Goal: Download file/media

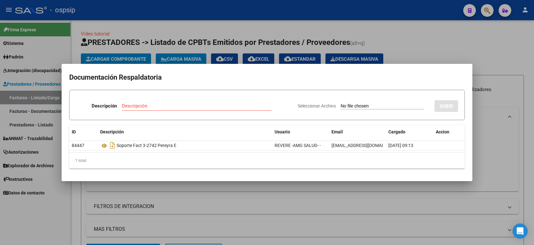
scroll to position [0, 250]
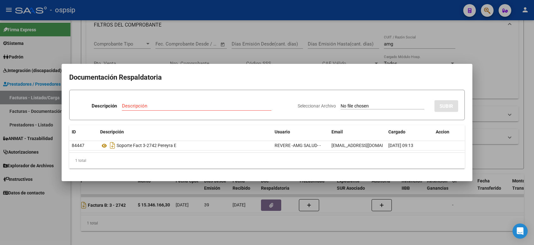
click at [292, 15] on div at bounding box center [267, 122] width 534 height 245
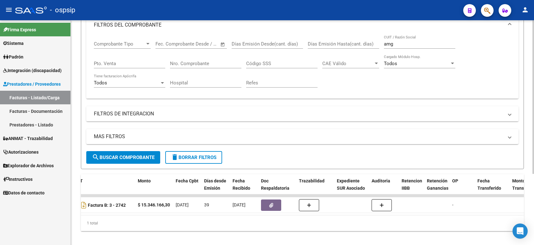
scroll to position [0, 0]
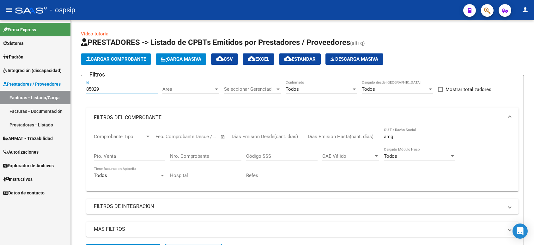
drag, startPoint x: 115, startPoint y: 86, endPoint x: 51, endPoint y: 81, distance: 64.4
click at [51, 88] on mat-sidenav-container "Firma Express Sistema Usuarios Todos los Usuarios Padrón Afiliados Empadronados…" at bounding box center [267, 132] width 534 height 225
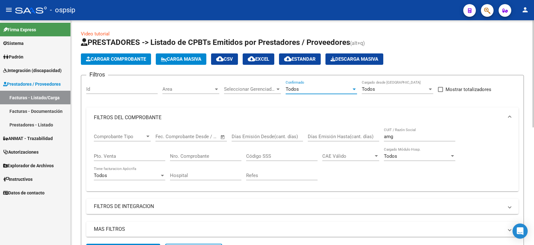
click at [305, 87] on div "Todos" at bounding box center [319, 89] width 66 height 6
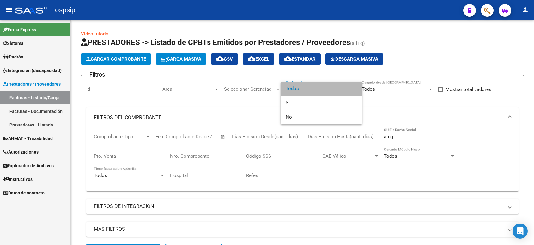
click at [305, 88] on span "Todos" at bounding box center [321, 89] width 71 height 14
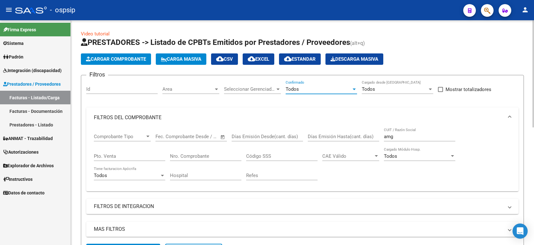
click at [480, 120] on mat-panel-title "FILTROS DEL COMPROBANTE" at bounding box center [299, 117] width 410 height 7
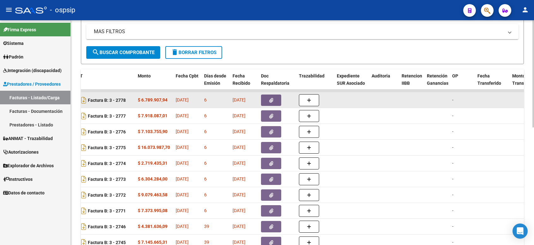
scroll to position [237, 0]
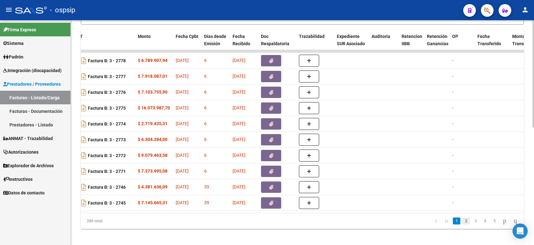
click at [462, 224] on link "2" at bounding box center [466, 220] width 8 height 7
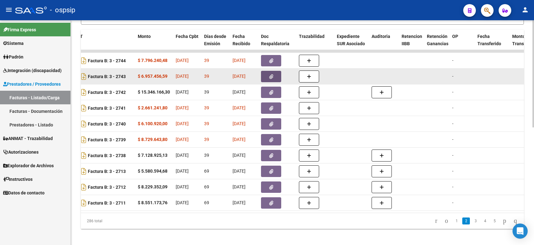
click at [268, 77] on button "button" at bounding box center [271, 76] width 20 height 11
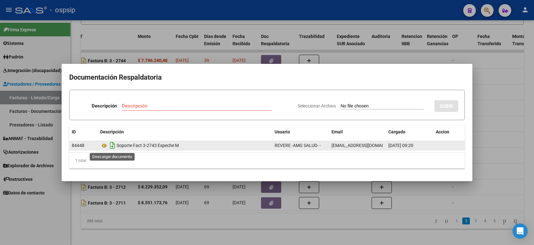
click at [114, 146] on icon "Descargar documento" at bounding box center [112, 145] width 8 height 10
click at [103, 144] on icon at bounding box center [104, 146] width 8 height 8
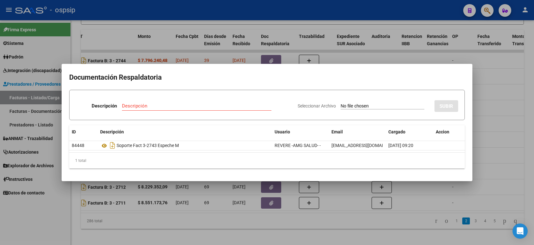
drag, startPoint x: 312, startPoint y: 13, endPoint x: 306, endPoint y: 16, distance: 7.1
click at [312, 13] on div at bounding box center [267, 122] width 534 height 245
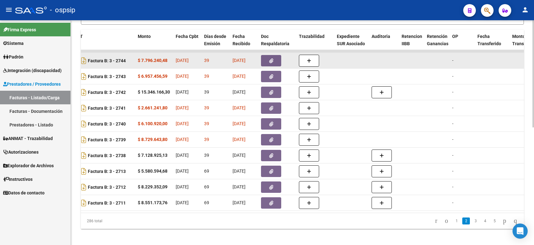
click at [273, 59] on icon "button" at bounding box center [271, 60] width 4 height 5
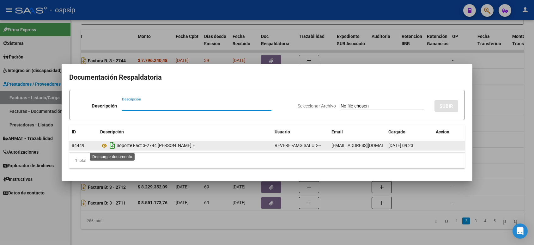
click at [113, 146] on icon "Descargar documento" at bounding box center [112, 145] width 8 height 10
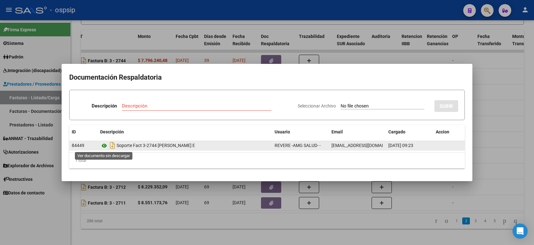
click at [103, 145] on icon at bounding box center [104, 146] width 8 height 8
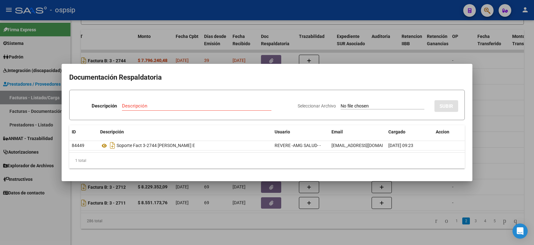
click at [229, 11] on div at bounding box center [267, 122] width 534 height 245
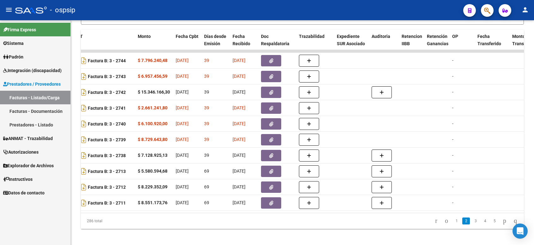
click at [453, 224] on link "1" at bounding box center [457, 220] width 8 height 7
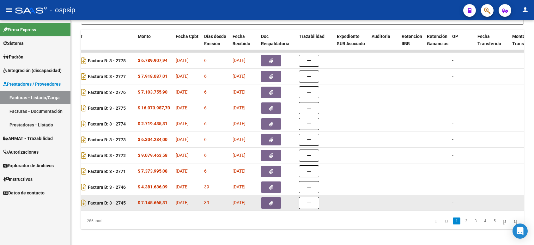
click at [273, 200] on button "button" at bounding box center [271, 202] width 20 height 11
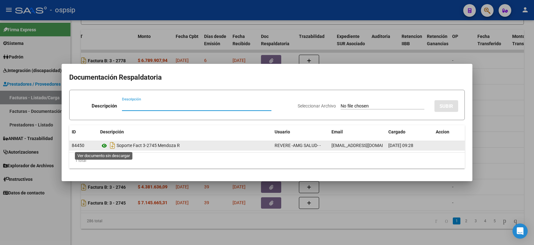
click at [103, 146] on icon at bounding box center [104, 146] width 8 height 8
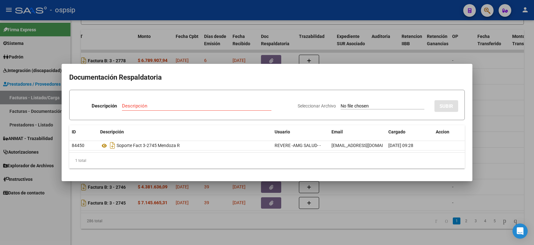
click at [272, 10] on div at bounding box center [267, 122] width 534 height 245
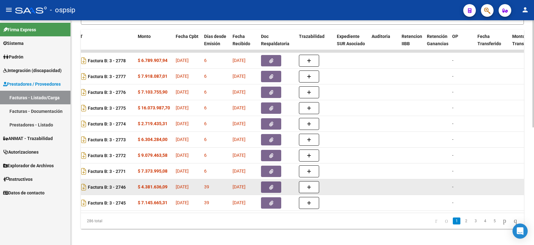
click at [277, 184] on button "button" at bounding box center [271, 186] width 20 height 11
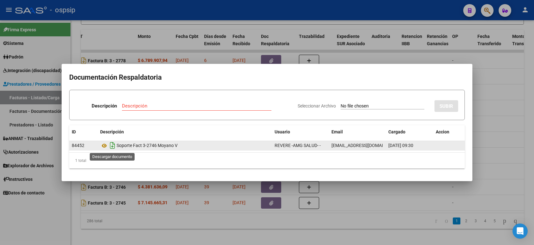
click at [111, 146] on icon "Descargar documento" at bounding box center [112, 145] width 8 height 10
click at [105, 146] on icon at bounding box center [104, 146] width 8 height 8
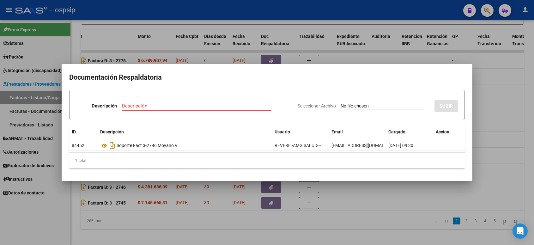
click at [222, 10] on div at bounding box center [267, 122] width 534 height 245
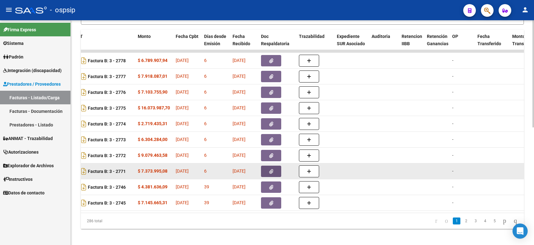
click at [269, 171] on icon "button" at bounding box center [271, 171] width 4 height 5
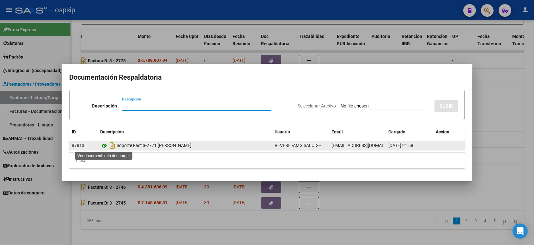
click at [103, 145] on icon at bounding box center [104, 146] width 8 height 8
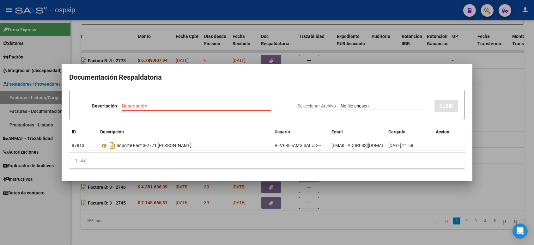
click at [262, 9] on div at bounding box center [267, 122] width 534 height 245
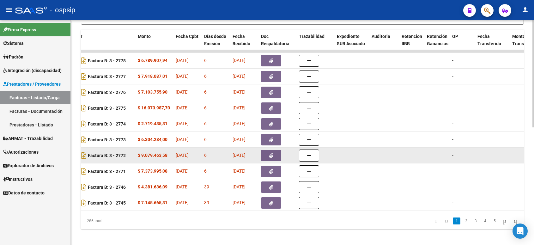
click at [276, 155] on button "button" at bounding box center [271, 155] width 20 height 11
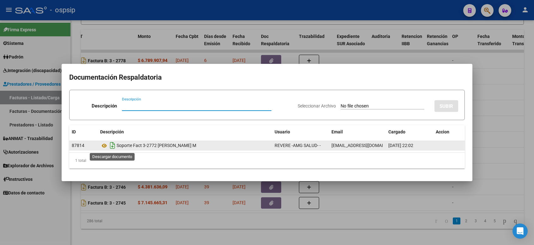
click at [113, 146] on icon "Descargar documento" at bounding box center [112, 145] width 8 height 10
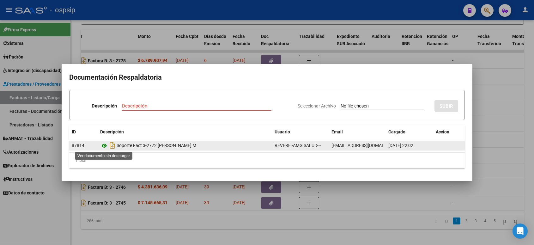
click at [104, 146] on icon at bounding box center [104, 146] width 8 height 8
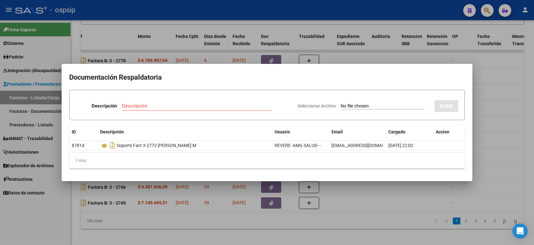
click at [274, 9] on div at bounding box center [267, 122] width 534 height 245
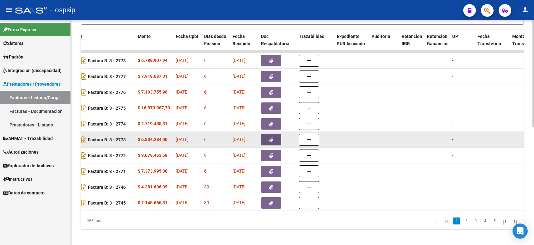
click at [271, 140] on icon "button" at bounding box center [271, 140] width 4 height 5
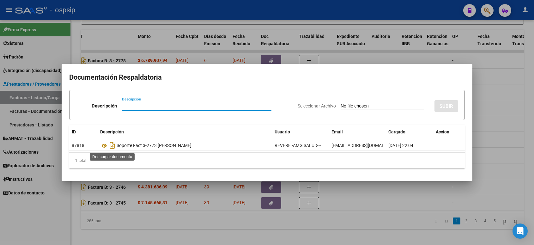
click at [113, 148] on icon "Descargar documento" at bounding box center [112, 145] width 8 height 10
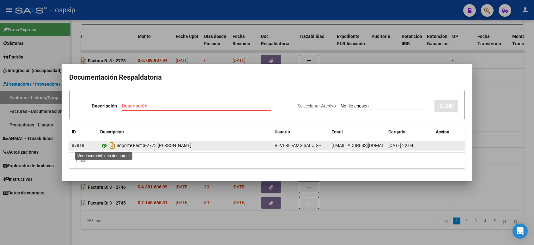
click at [105, 147] on icon at bounding box center [104, 146] width 8 height 8
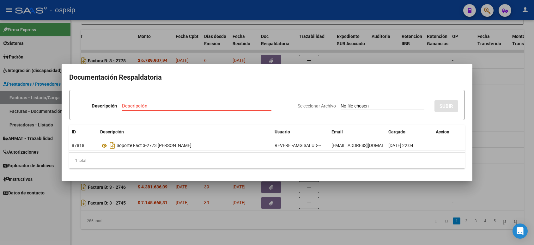
click at [240, 12] on div at bounding box center [267, 122] width 534 height 245
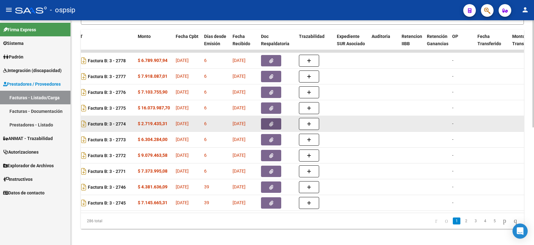
click at [269, 124] on icon "button" at bounding box center [271, 124] width 4 height 5
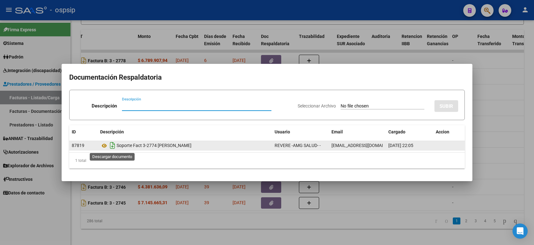
click at [112, 145] on icon "Descargar documento" at bounding box center [112, 145] width 8 height 10
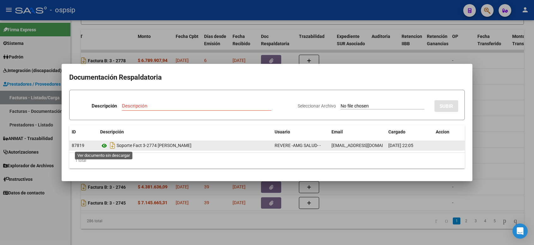
click at [105, 145] on icon at bounding box center [104, 146] width 8 height 8
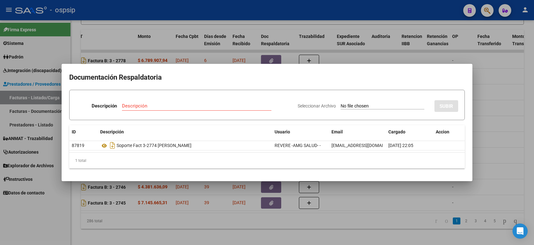
click at [240, 15] on div at bounding box center [267, 122] width 534 height 245
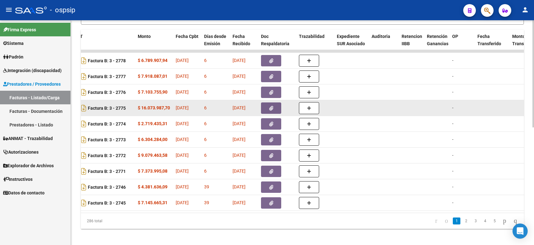
click at [271, 107] on icon "button" at bounding box center [271, 108] width 4 height 5
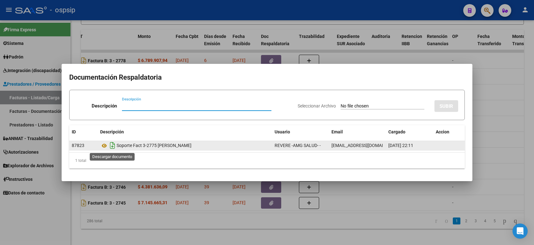
click at [111, 145] on icon "Descargar documento" at bounding box center [112, 145] width 8 height 10
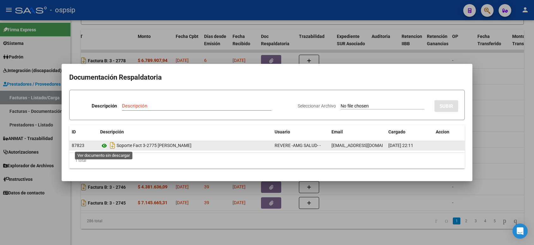
click at [105, 145] on icon at bounding box center [104, 146] width 8 height 8
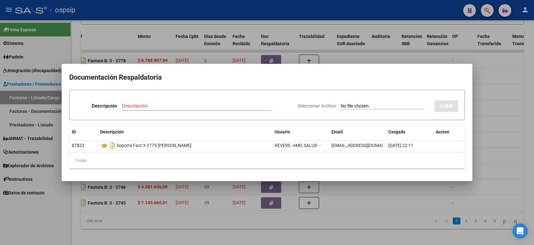
click at [210, 7] on div at bounding box center [267, 122] width 534 height 245
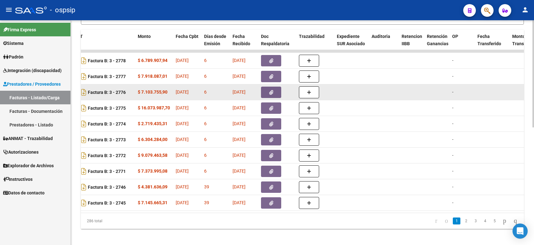
click at [273, 91] on button "button" at bounding box center [271, 92] width 20 height 11
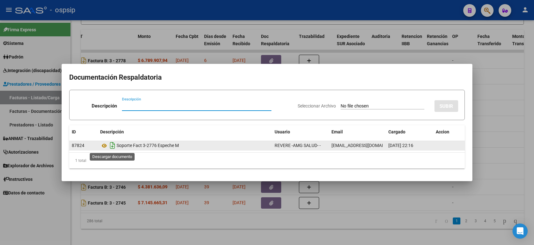
click at [112, 145] on icon "Descargar documento" at bounding box center [112, 145] width 8 height 10
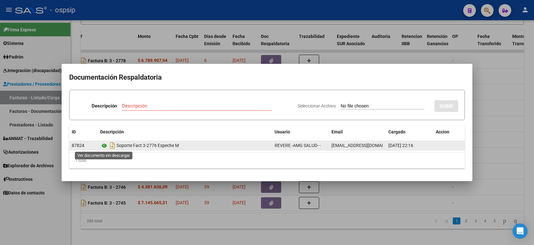
click at [104, 147] on icon at bounding box center [104, 146] width 8 height 8
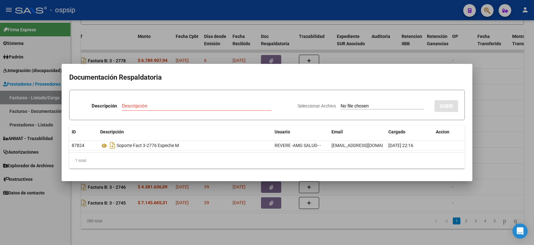
click at [230, 12] on div at bounding box center [267, 122] width 534 height 245
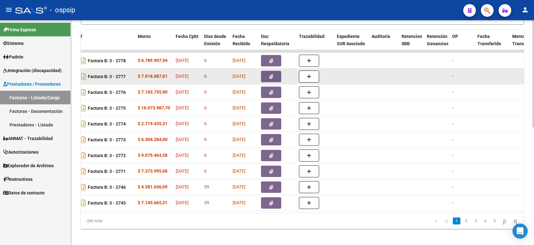
click at [267, 76] on button "button" at bounding box center [271, 76] width 20 height 11
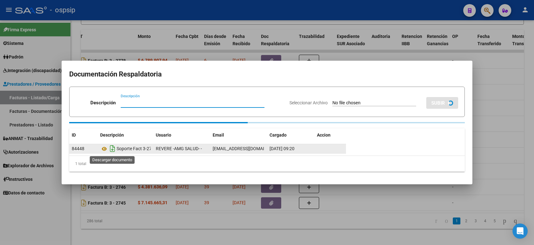
click at [112, 150] on icon "Descargar documento" at bounding box center [112, 149] width 8 height 10
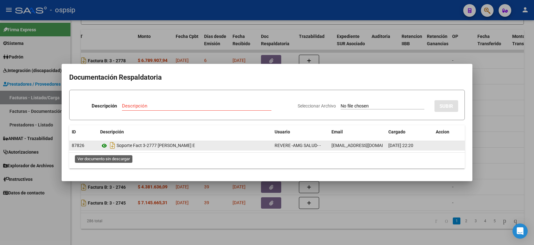
click at [105, 148] on icon at bounding box center [104, 146] width 8 height 8
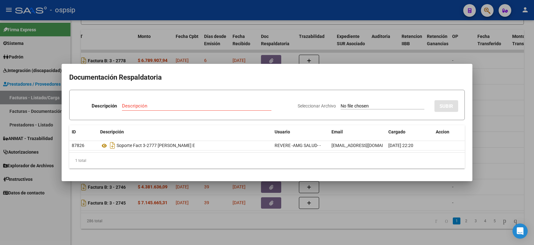
click at [218, 9] on div at bounding box center [267, 122] width 534 height 245
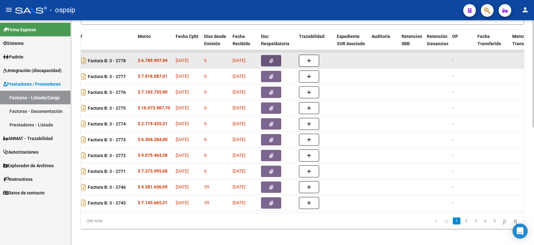
click at [270, 62] on button "button" at bounding box center [271, 60] width 20 height 11
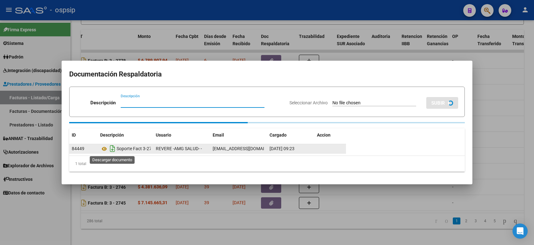
click at [113, 148] on icon "Descargar documento" at bounding box center [112, 149] width 8 height 10
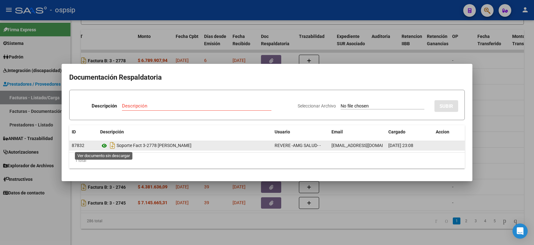
click at [104, 145] on icon at bounding box center [104, 146] width 8 height 8
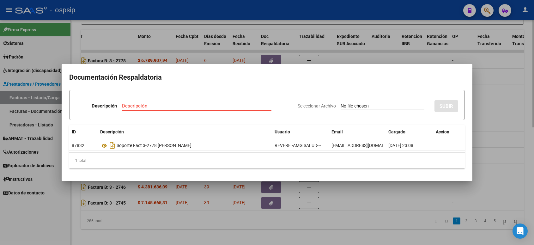
click at [288, 15] on div at bounding box center [267, 122] width 534 height 245
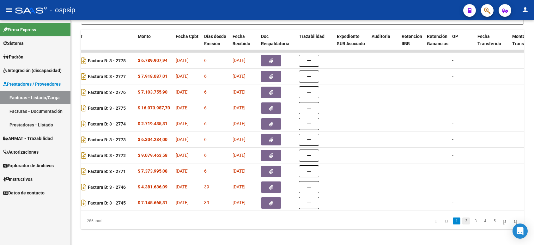
click at [462, 224] on link "2" at bounding box center [466, 220] width 8 height 7
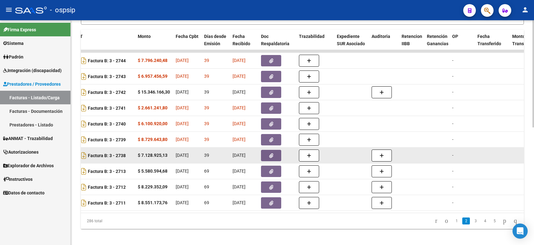
click at [267, 155] on button "button" at bounding box center [271, 155] width 20 height 11
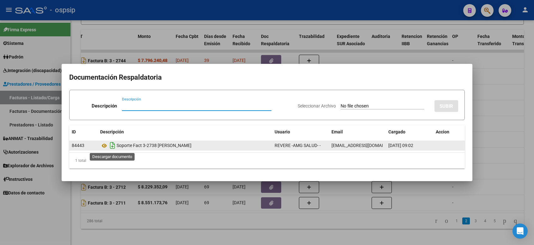
click at [114, 145] on icon "Descargar documento" at bounding box center [112, 145] width 8 height 10
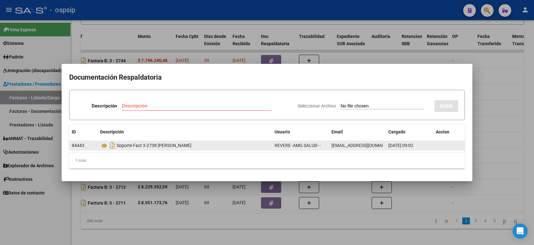
click at [271, 13] on div at bounding box center [267, 122] width 534 height 245
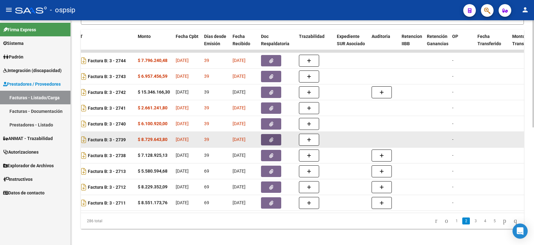
click at [273, 138] on button "button" at bounding box center [271, 139] width 20 height 11
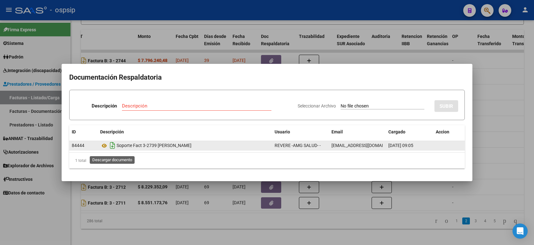
click at [112, 147] on icon "Descargar documento" at bounding box center [112, 145] width 8 height 10
click at [249, 16] on div at bounding box center [267, 122] width 534 height 245
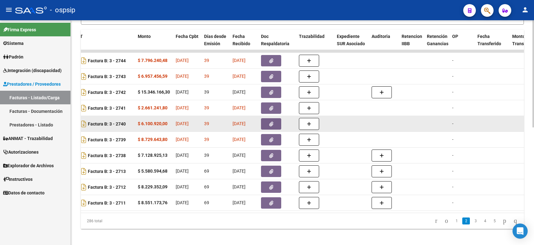
click at [267, 121] on button "button" at bounding box center [271, 123] width 20 height 11
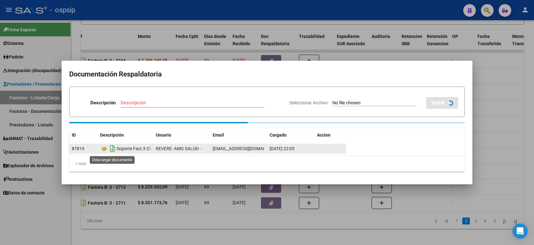
click at [111, 149] on icon "Descargar documento" at bounding box center [112, 149] width 8 height 10
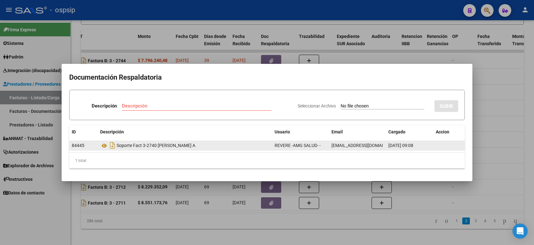
click at [239, 10] on div at bounding box center [267, 122] width 534 height 245
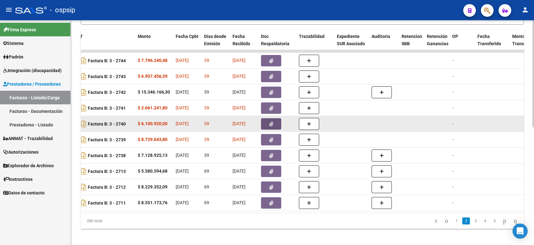
click at [275, 121] on button "button" at bounding box center [271, 123] width 20 height 11
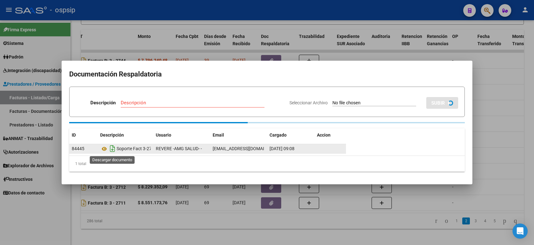
click at [113, 149] on icon "Descargar documento" at bounding box center [112, 149] width 8 height 10
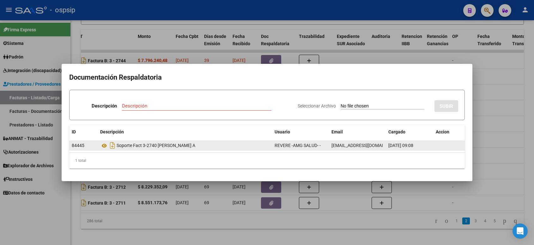
click at [288, 13] on div at bounding box center [267, 122] width 534 height 245
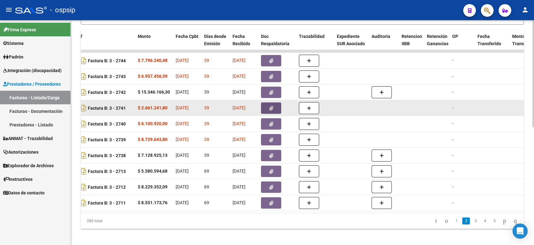
click at [272, 107] on icon "button" at bounding box center [271, 108] width 4 height 5
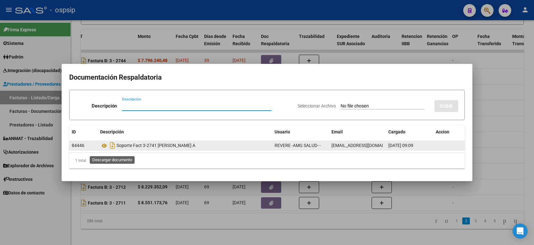
click at [114, 149] on icon "Descargar documento" at bounding box center [112, 145] width 8 height 10
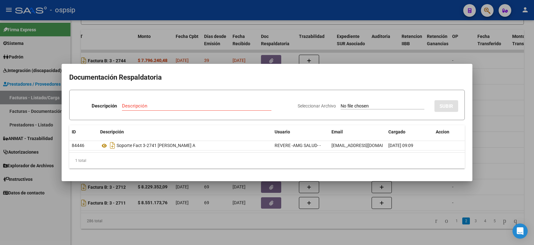
click at [236, 9] on div at bounding box center [267, 122] width 534 height 245
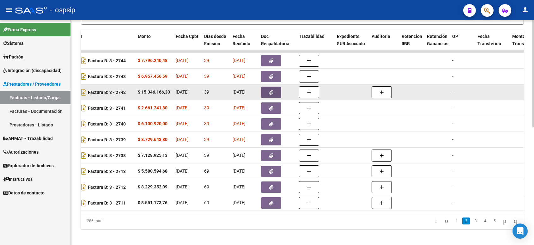
click at [275, 91] on button "button" at bounding box center [271, 92] width 20 height 11
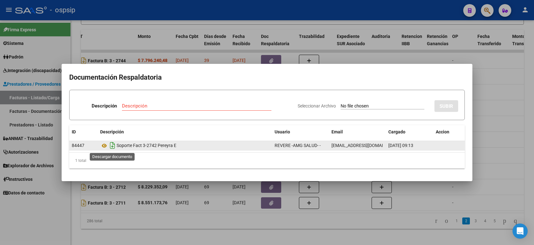
click at [112, 145] on icon "Descargar documento" at bounding box center [112, 145] width 8 height 10
click at [272, 15] on div at bounding box center [267, 122] width 534 height 245
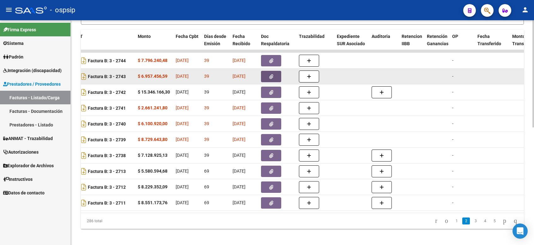
click at [268, 73] on button "button" at bounding box center [271, 76] width 20 height 11
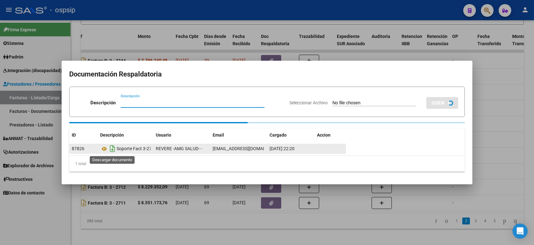
click at [113, 150] on icon "Descargar documento" at bounding box center [112, 149] width 8 height 10
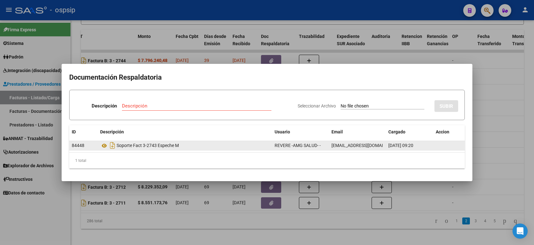
click at [289, 14] on div at bounding box center [267, 122] width 534 height 245
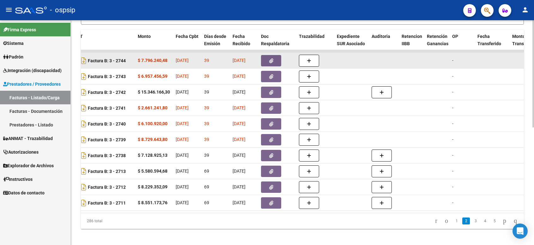
click at [270, 58] on icon "button" at bounding box center [271, 60] width 4 height 5
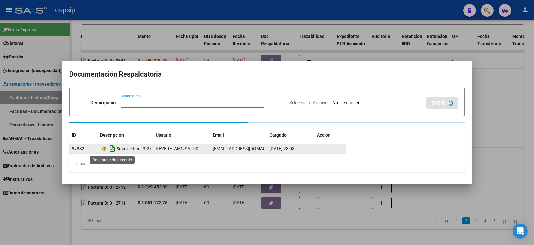
click at [112, 146] on icon "Descargar documento" at bounding box center [112, 149] width 8 height 10
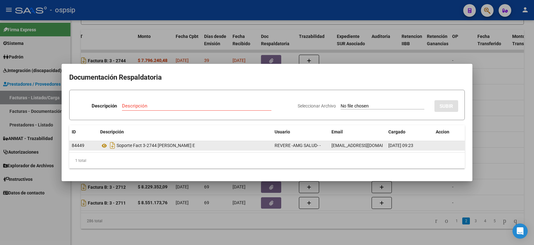
click at [285, 14] on div at bounding box center [267, 122] width 534 height 245
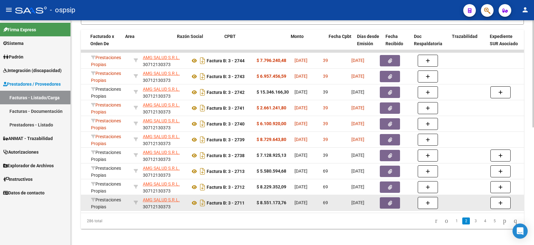
scroll to position [0, 92]
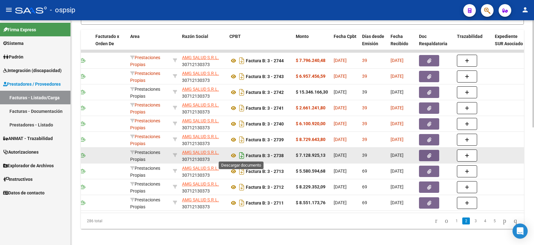
click at [241, 155] on icon "Descargar documento" at bounding box center [242, 155] width 8 height 10
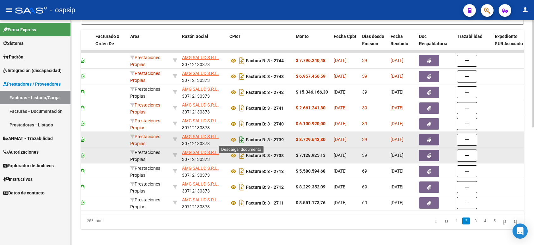
click at [241, 138] on icon "Descargar documento" at bounding box center [242, 140] width 8 height 10
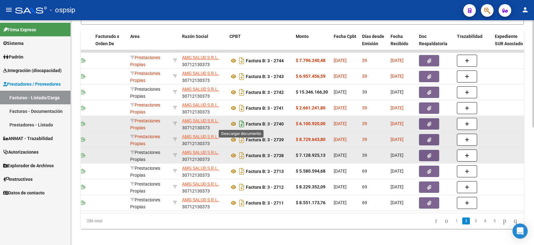
click at [241, 124] on icon "Descargar documento" at bounding box center [242, 124] width 8 height 10
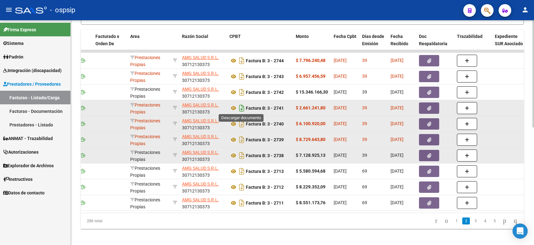
click at [242, 107] on icon "Descargar documento" at bounding box center [242, 108] width 8 height 10
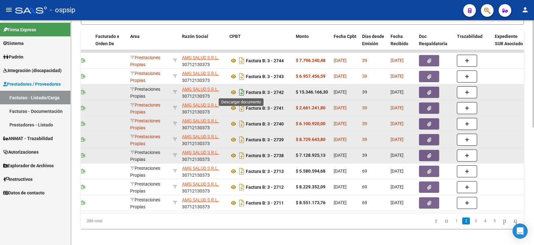
click at [241, 89] on icon "Descargar documento" at bounding box center [242, 92] width 8 height 10
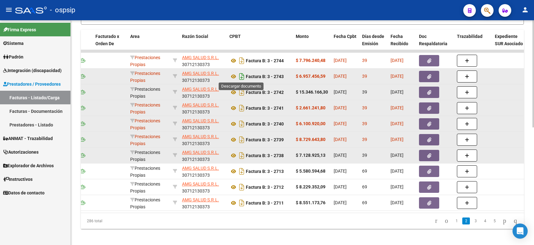
click at [241, 77] on icon "Descargar documento" at bounding box center [242, 76] width 8 height 10
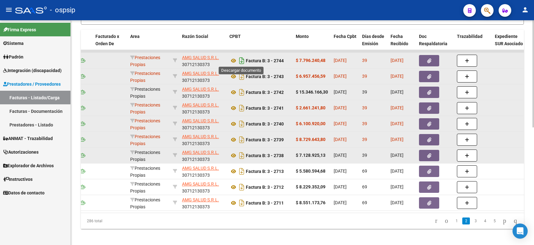
click at [241, 59] on icon "Descargar documento" at bounding box center [242, 61] width 8 height 10
click at [276, 226] on datatable-pager "1 2 3 4 5" at bounding box center [346, 221] width 349 height 11
click at [453, 224] on link "1" at bounding box center [457, 220] width 8 height 7
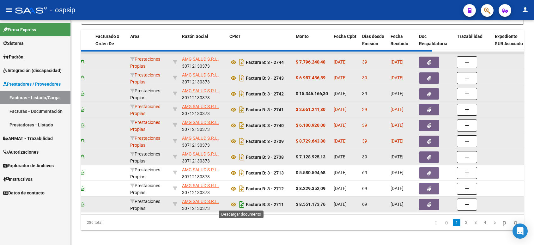
click at [242, 203] on icon "Descargar documento" at bounding box center [242, 204] width 8 height 10
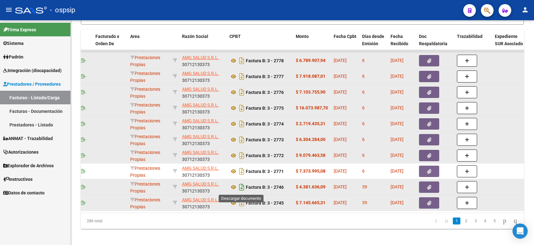
click at [242, 189] on icon "Descargar documento" at bounding box center [242, 187] width 8 height 10
click at [240, 202] on icon "Descargar documento" at bounding box center [242, 203] width 8 height 10
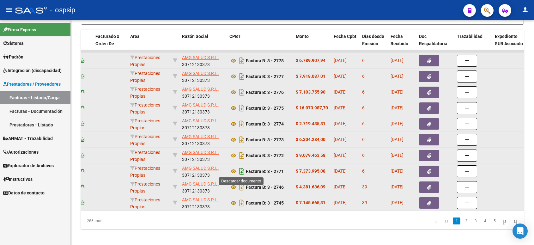
click at [241, 171] on icon "Descargar documento" at bounding box center [242, 171] width 8 height 10
click at [242, 155] on icon "Descargar documento" at bounding box center [242, 155] width 8 height 10
click at [244, 138] on icon "Descargar documento" at bounding box center [242, 140] width 8 height 10
click at [242, 125] on icon "Descargar documento" at bounding box center [242, 124] width 8 height 10
click at [242, 108] on icon "Descargar documento" at bounding box center [242, 108] width 8 height 10
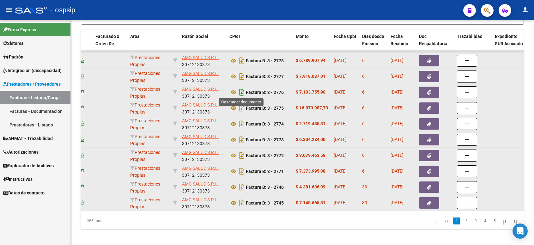
click at [241, 94] on icon "Descargar documento" at bounding box center [242, 92] width 8 height 10
click at [240, 76] on icon "Descargar documento" at bounding box center [242, 76] width 8 height 10
click at [243, 60] on icon "Descargar documento" at bounding box center [242, 61] width 8 height 10
